Goal: Information Seeking & Learning: Check status

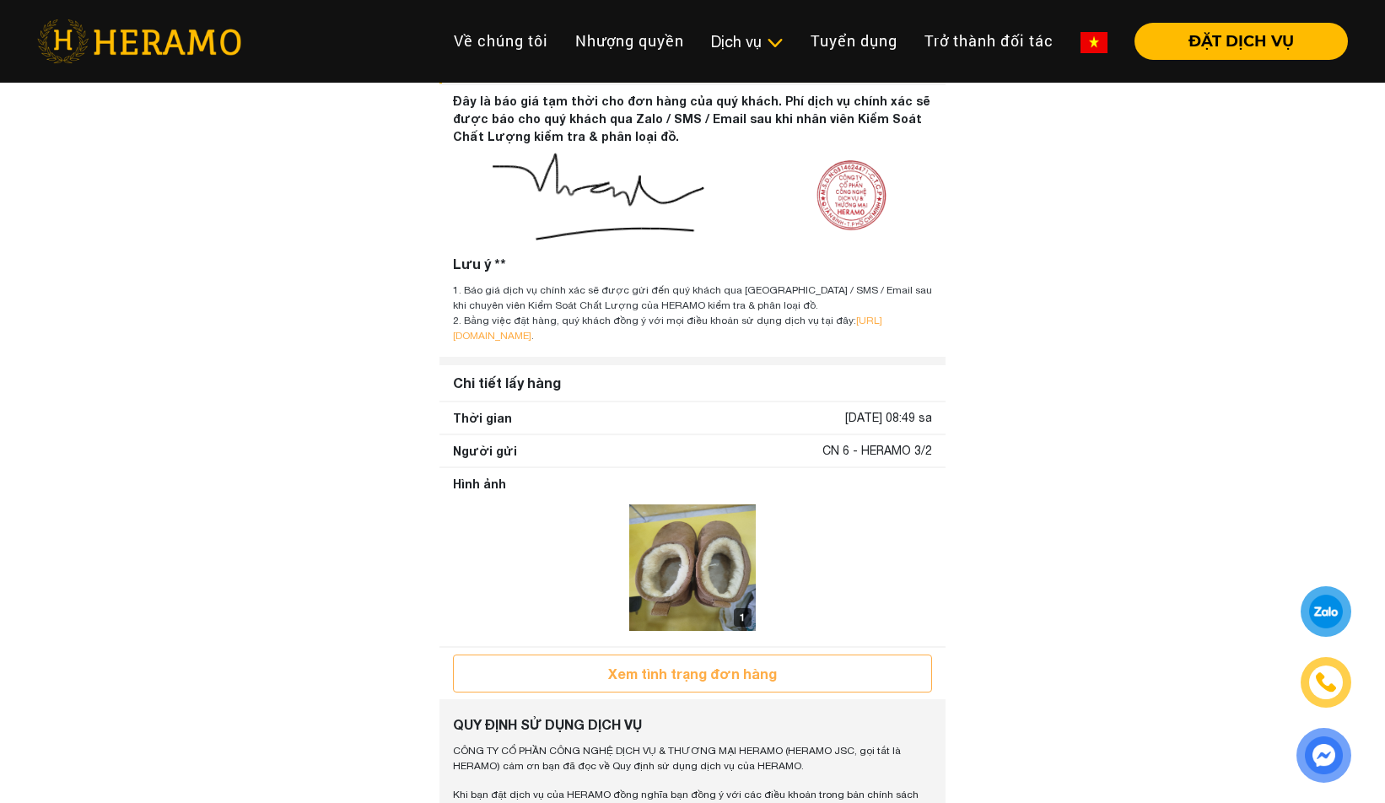
scroll to position [591, 0]
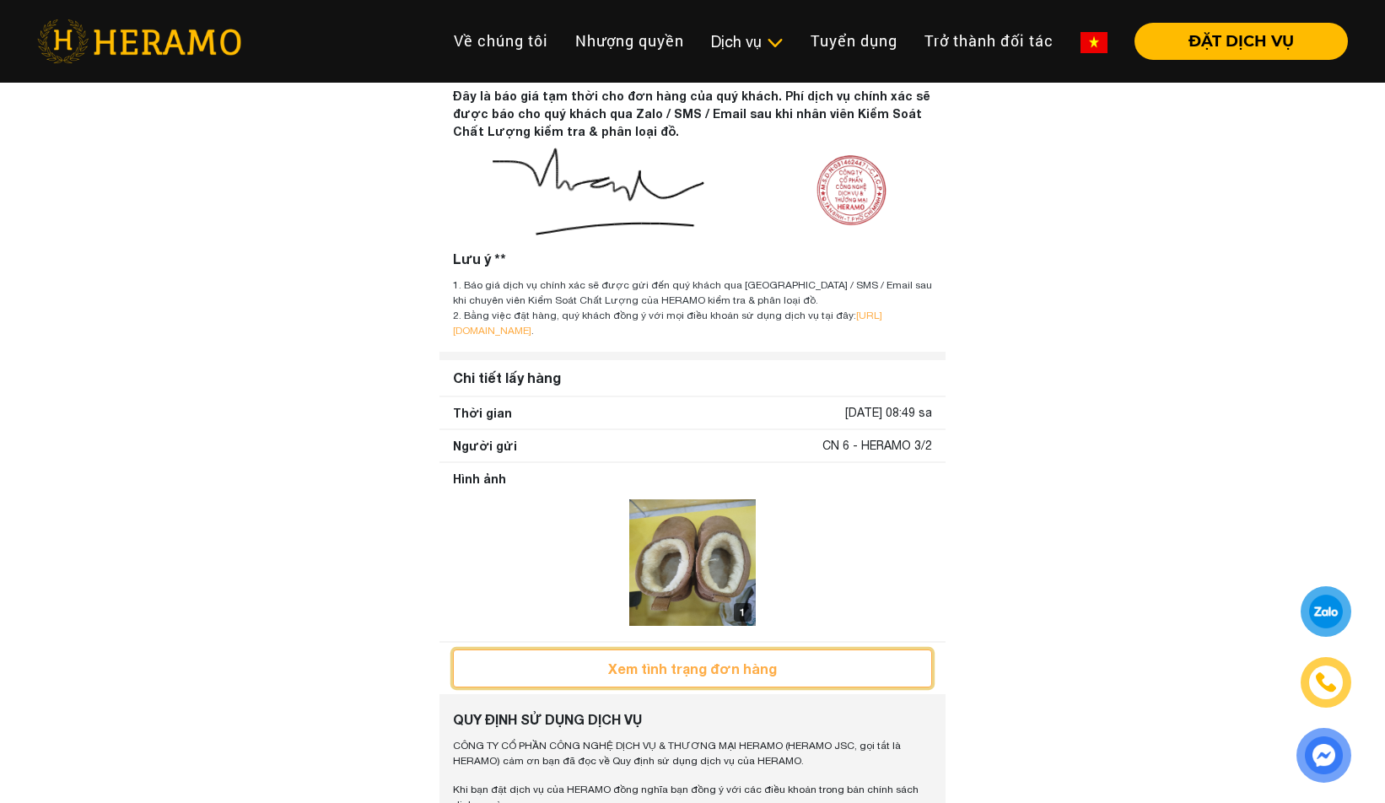
click at [657, 666] on button "Xem tình trạng đơn hàng" at bounding box center [692, 669] width 479 height 38
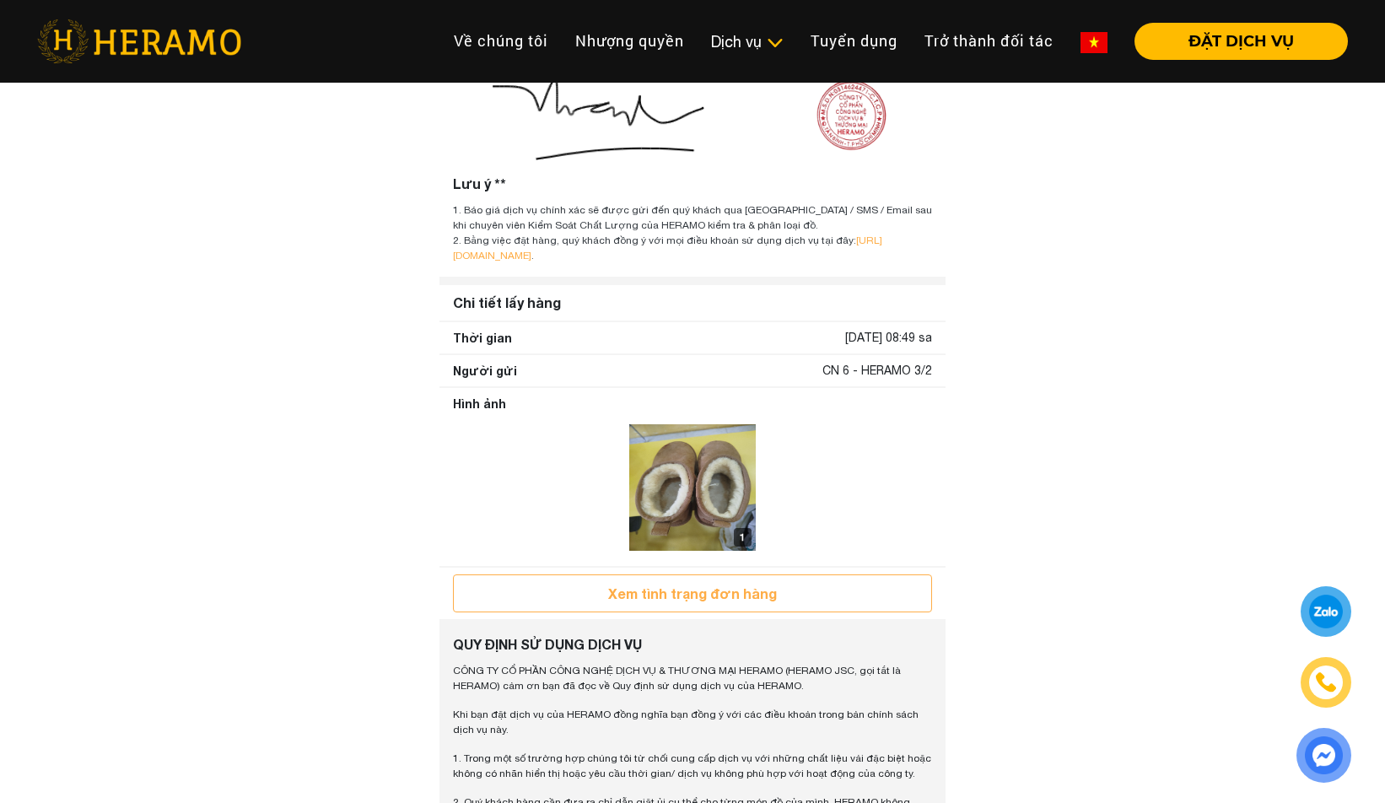
scroll to position [928, 0]
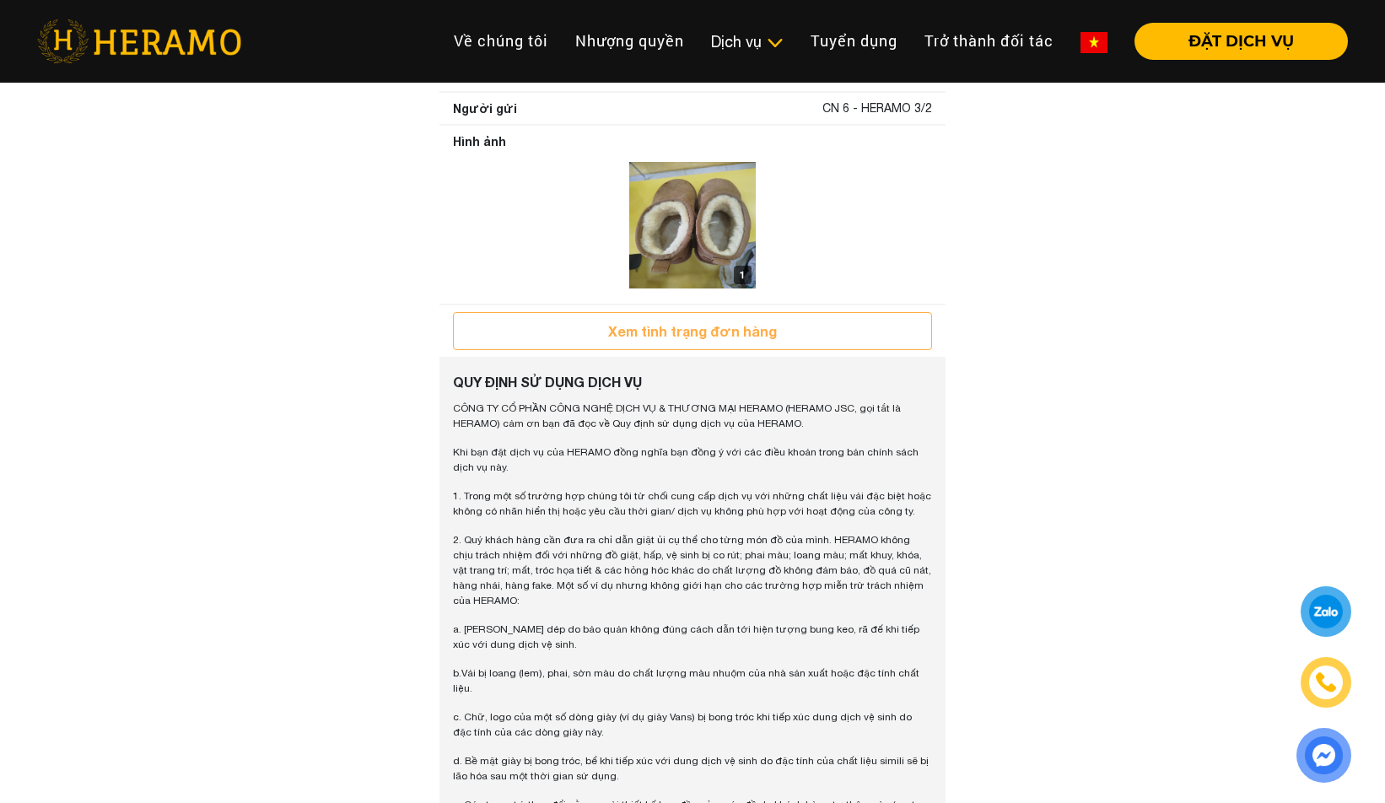
click at [688, 263] on img at bounding box center [692, 225] width 127 height 127
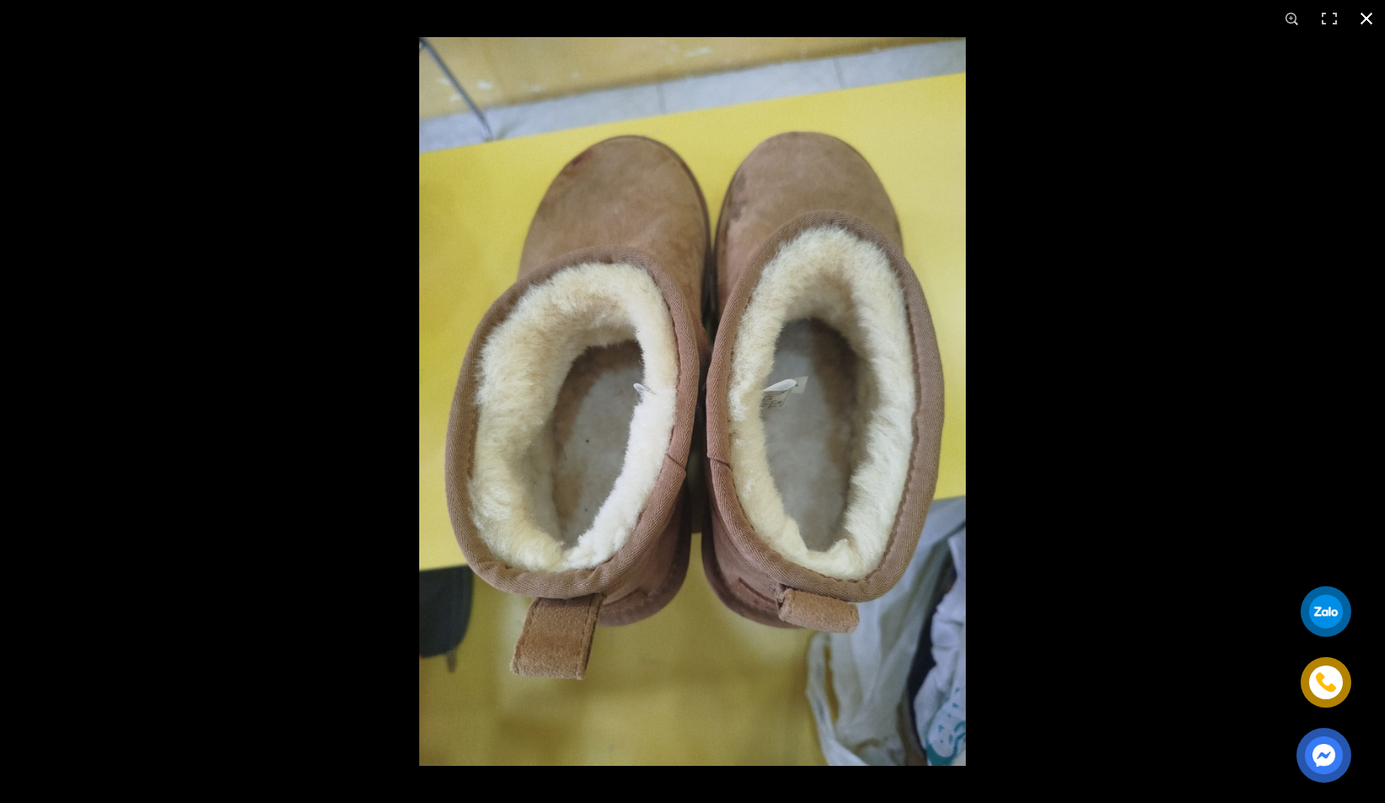
click at [1365, 13] on button "button" at bounding box center [1366, 18] width 37 height 37
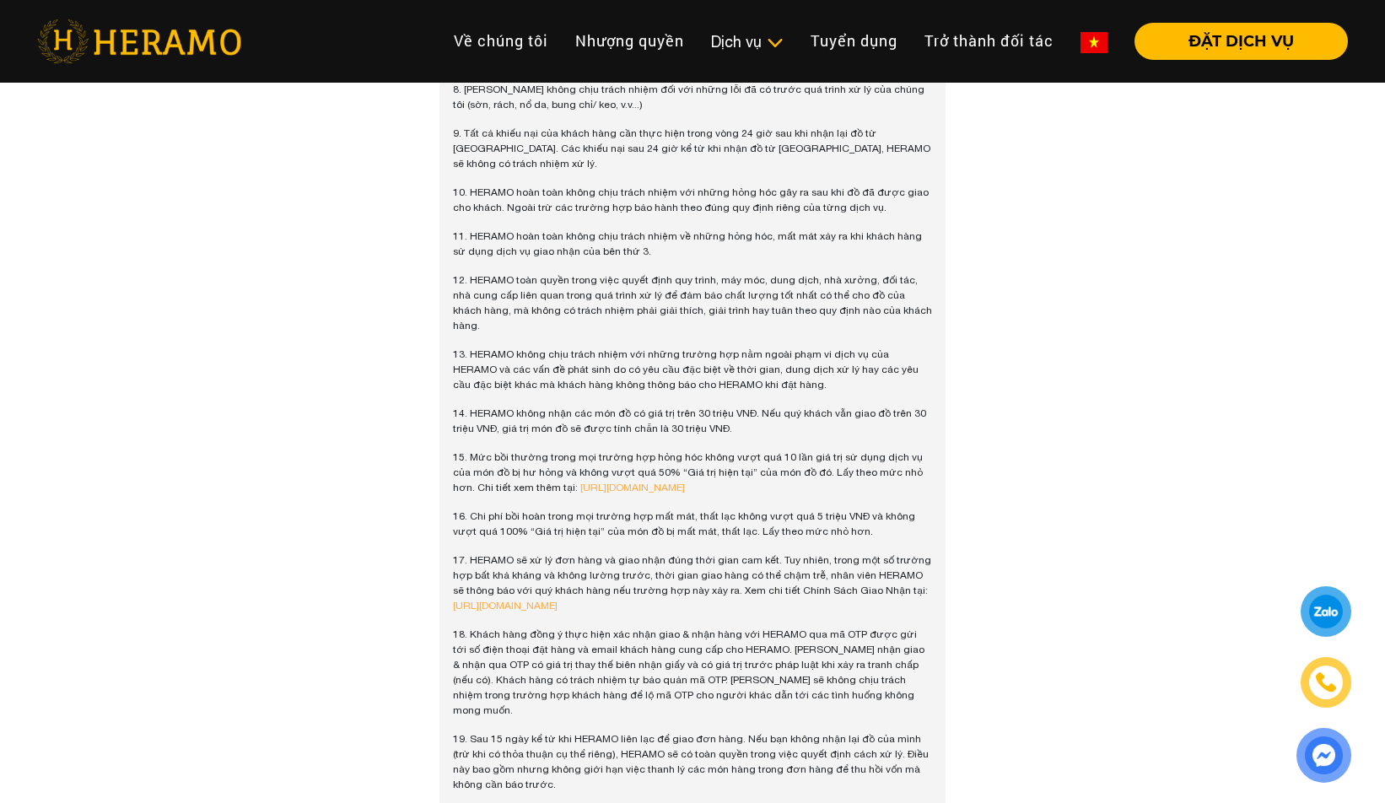
scroll to position [1977, 0]
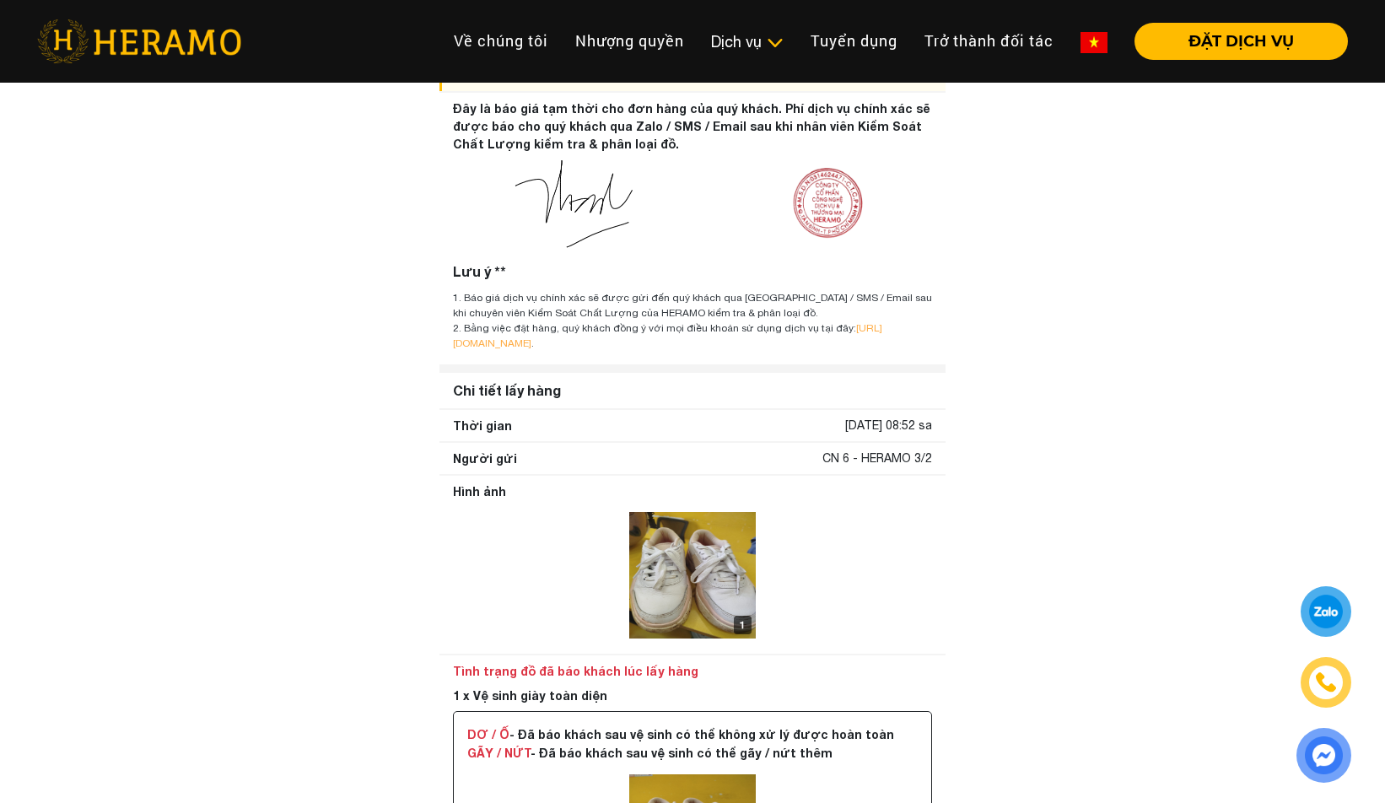
scroll to position [844, 0]
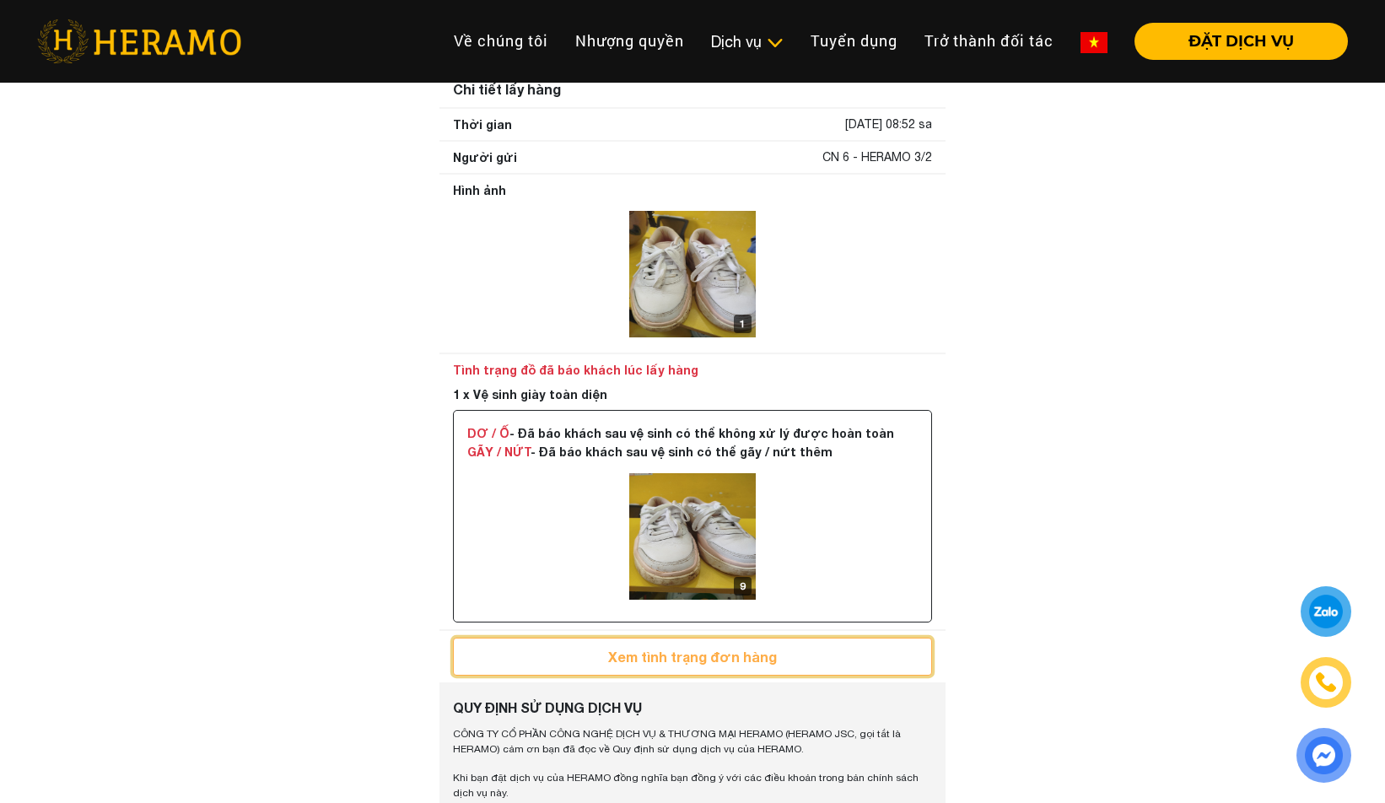
click at [709, 663] on button "Xem tình trạng đơn hàng" at bounding box center [692, 657] width 479 height 38
